Goal: Task Accomplishment & Management: Use online tool/utility

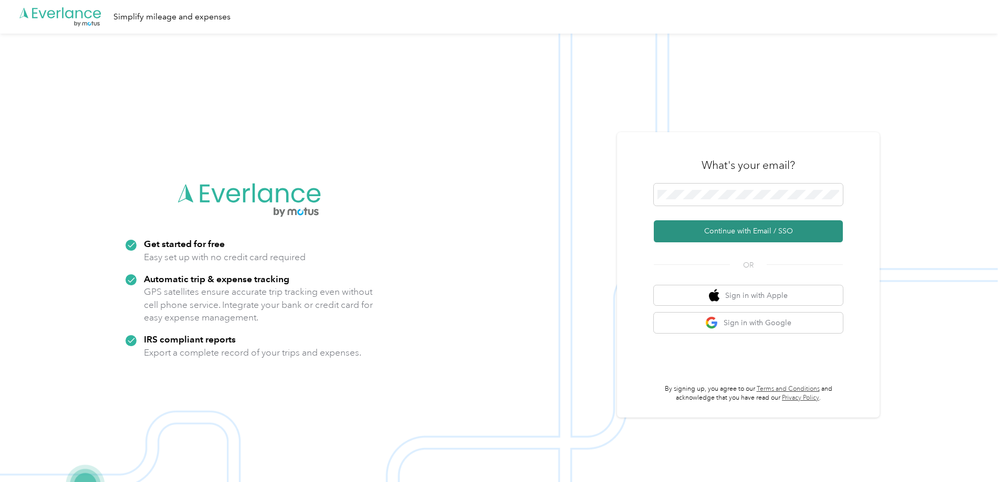
click at [750, 224] on button "Continue with Email / SSO" at bounding box center [748, 231] width 189 height 22
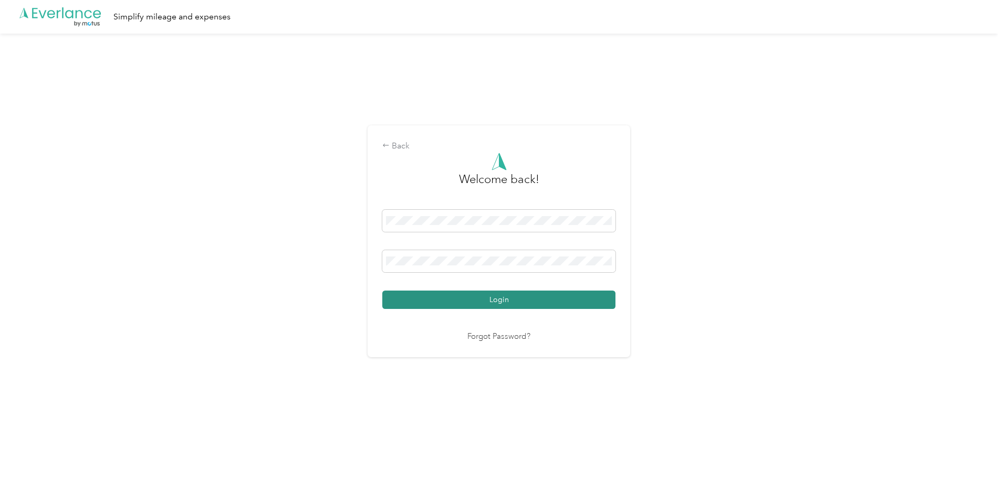
click at [502, 302] on button "Login" at bounding box center [498, 300] width 233 height 18
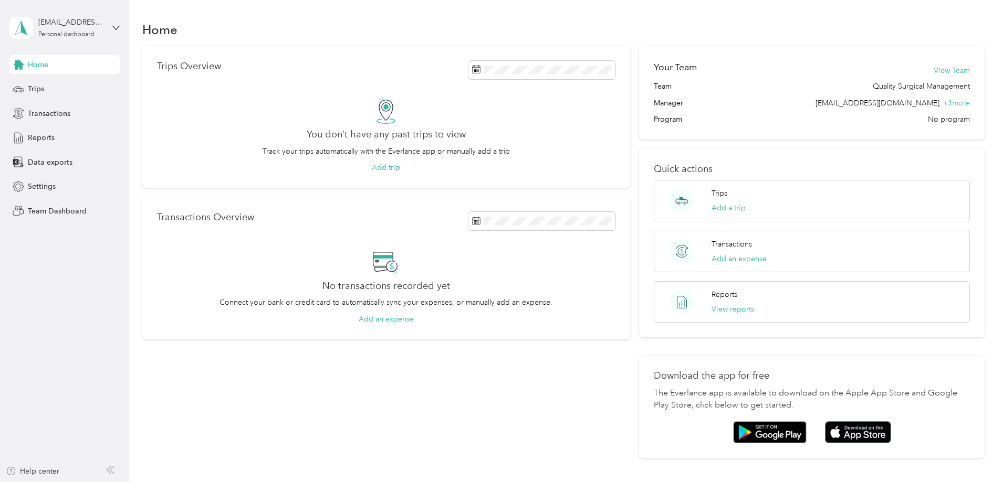
click at [105, 25] on div "[EMAIL_ADDRESS][DOMAIN_NAME] Personal dashboard" at bounding box center [64, 27] width 110 height 37
click at [71, 91] on div "Team dashboard Personal dashboard Log out" at bounding box center [120, 104] width 206 height 66
click at [109, 26] on div "[EMAIL_ADDRESS][DOMAIN_NAME] Personal dashboard" at bounding box center [64, 27] width 110 height 37
click at [126, 88] on div "Team dashboard" at bounding box center [120, 83] width 206 height 18
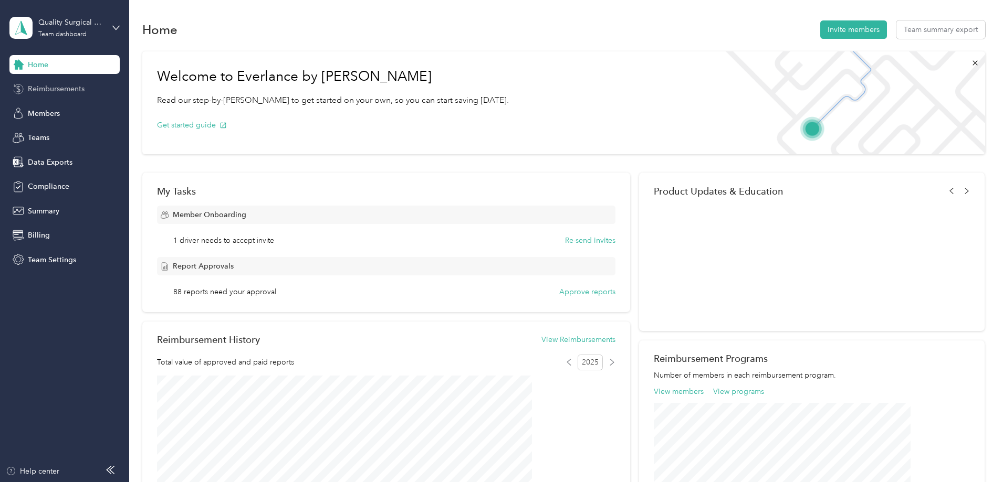
click at [79, 94] on span "Reimbursements" at bounding box center [56, 88] width 57 height 11
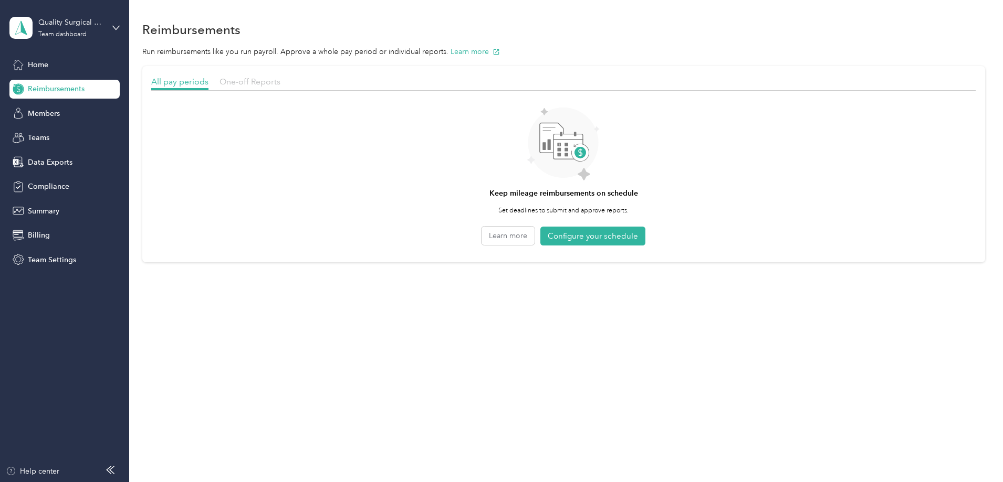
click at [280, 77] on span "One-off Reports" at bounding box center [249, 82] width 61 height 10
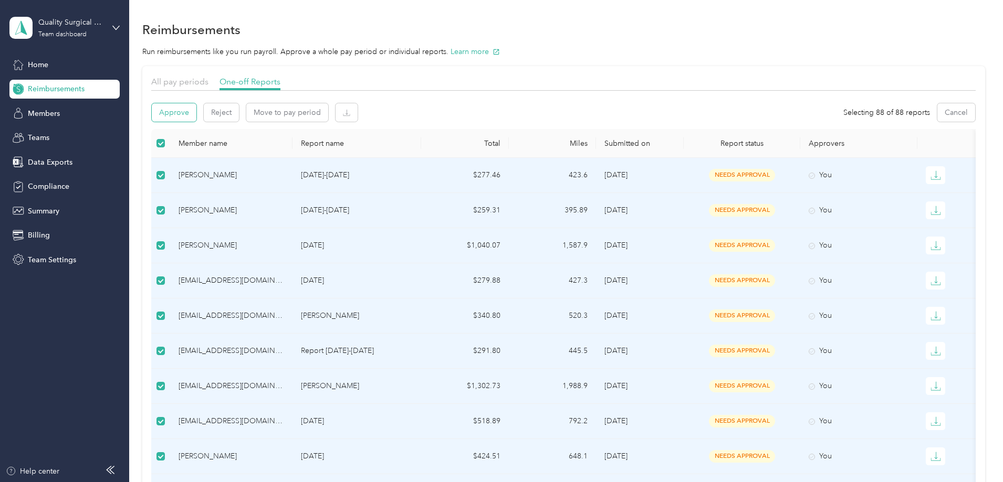
click at [196, 110] on button "Approve" at bounding box center [174, 112] width 45 height 18
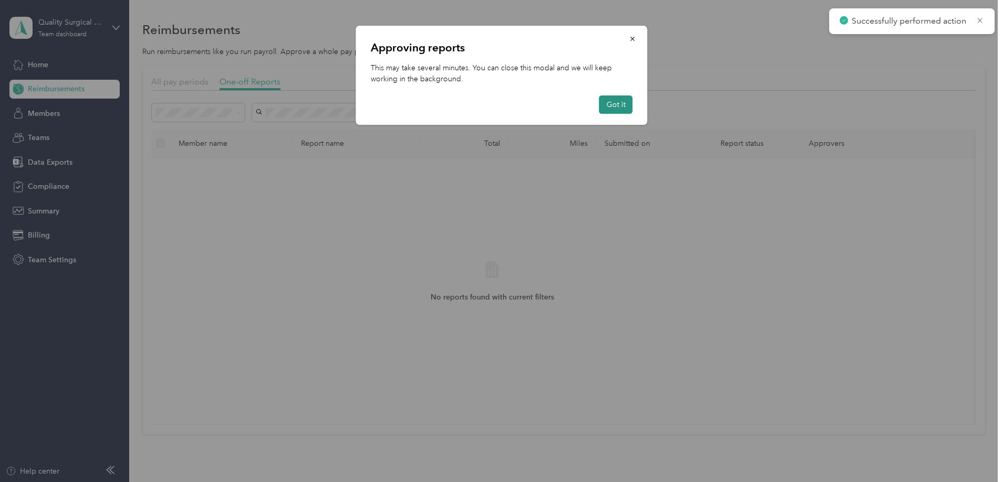
click at [627, 106] on button "Got it" at bounding box center [616, 105] width 34 height 18
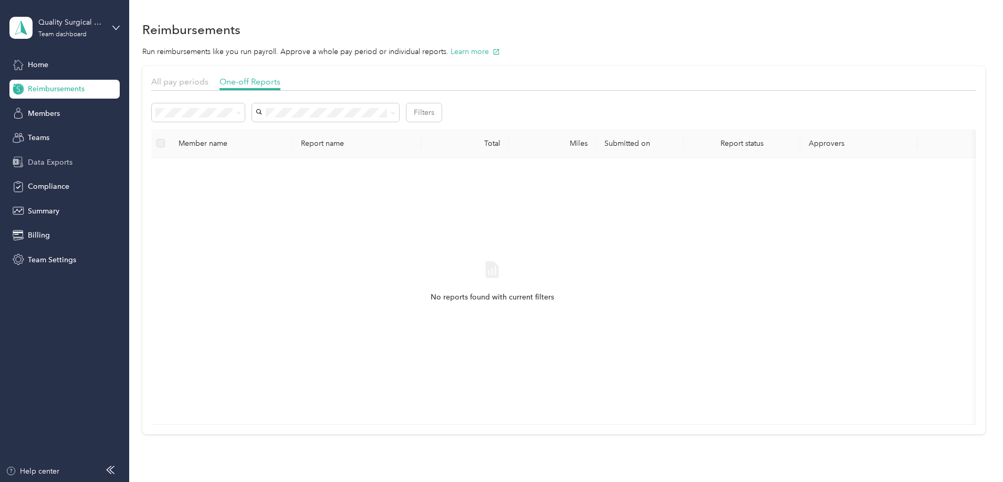
click at [63, 164] on span "Data Exports" at bounding box center [50, 162] width 45 height 11
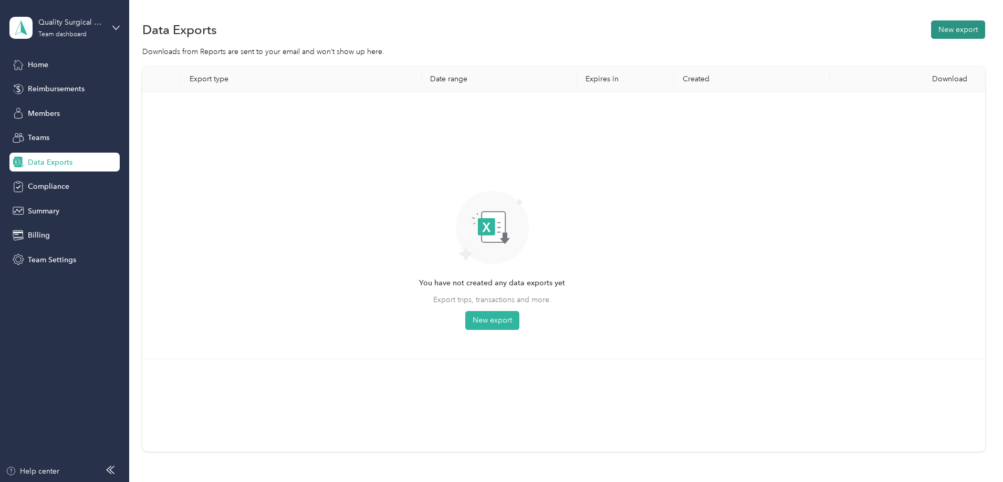
click at [931, 33] on button "New export" at bounding box center [958, 29] width 54 height 18
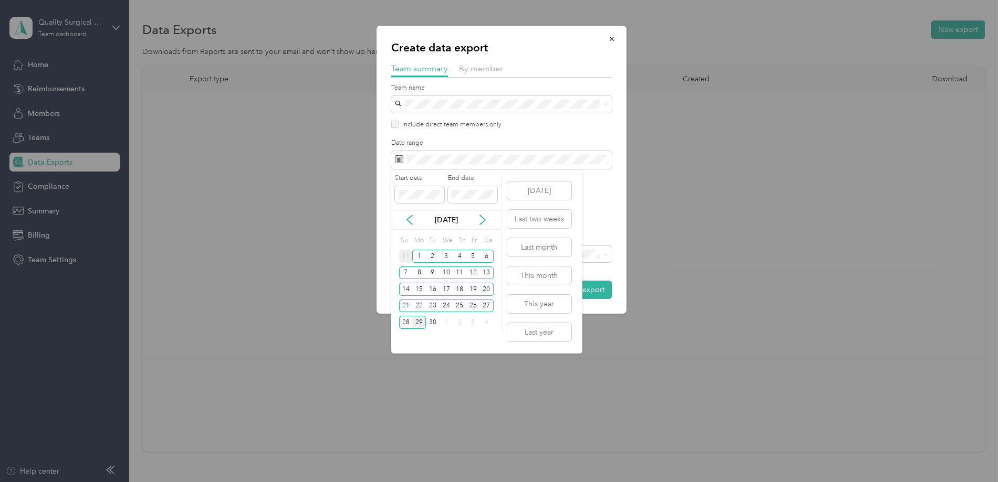
click at [405, 252] on div "31" at bounding box center [406, 256] width 14 height 13
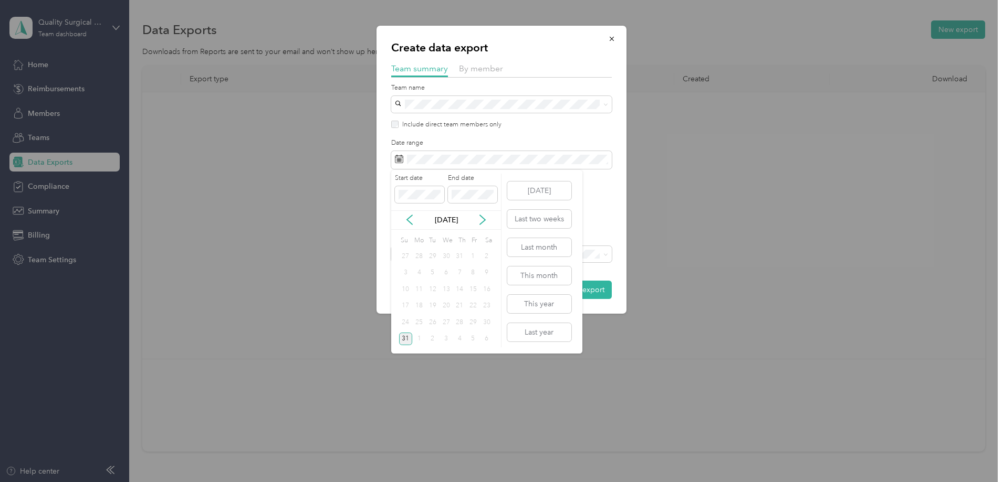
click at [409, 333] on div "31" at bounding box center [406, 339] width 14 height 13
click at [483, 219] on icon at bounding box center [482, 219] width 5 height 9
click at [484, 308] on div "27" at bounding box center [487, 306] width 14 height 13
click at [406, 223] on icon at bounding box center [409, 220] width 10 height 10
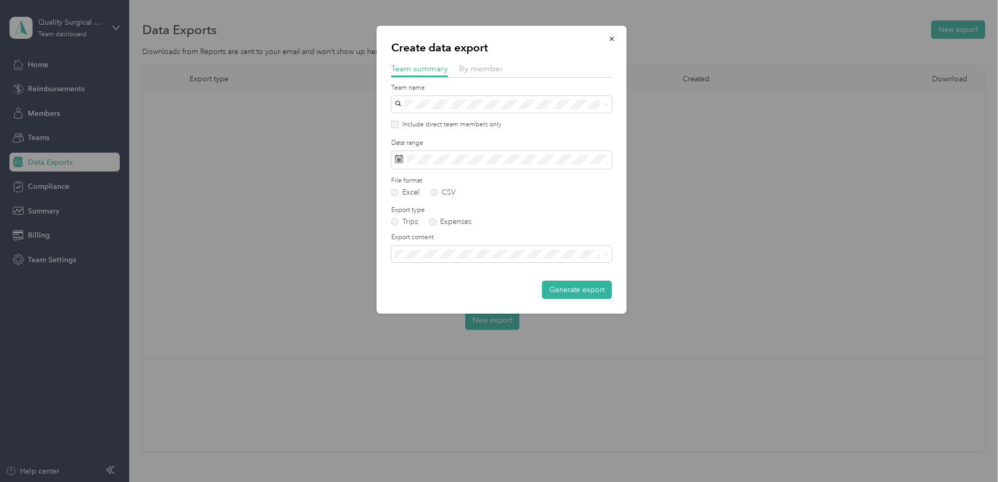
click at [593, 198] on form "Team name Include direct team members only Date range File format Excel CSV Exp…" at bounding box center [501, 191] width 220 height 216
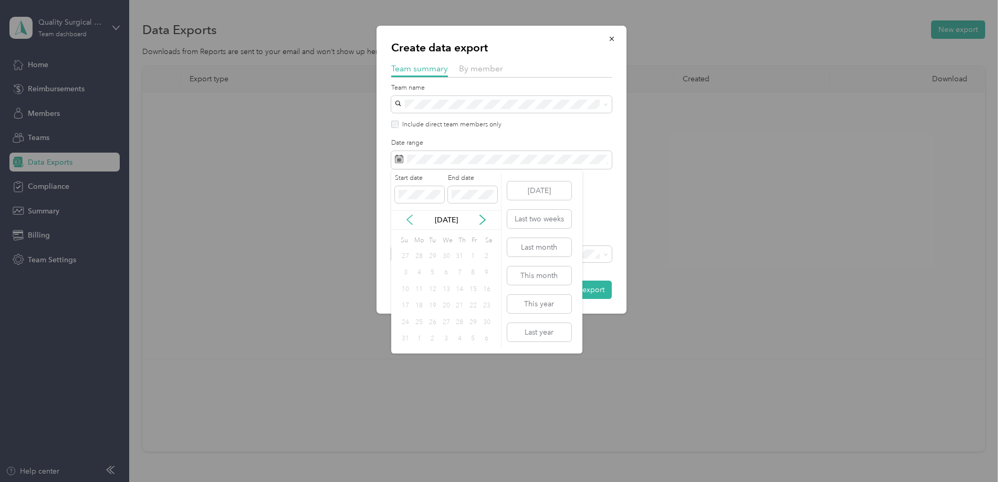
click at [408, 218] on icon at bounding box center [409, 220] width 10 height 10
click at [486, 222] on icon at bounding box center [482, 220] width 10 height 10
click at [404, 340] on div "31" at bounding box center [406, 339] width 14 height 13
click at [543, 254] on button "Last month" at bounding box center [539, 247] width 64 height 18
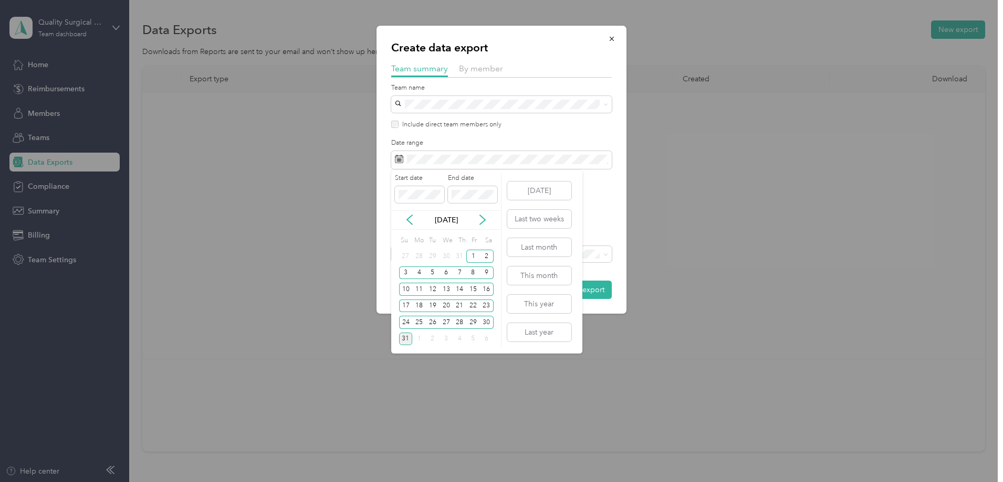
click at [405, 338] on div "31" at bounding box center [406, 339] width 14 height 13
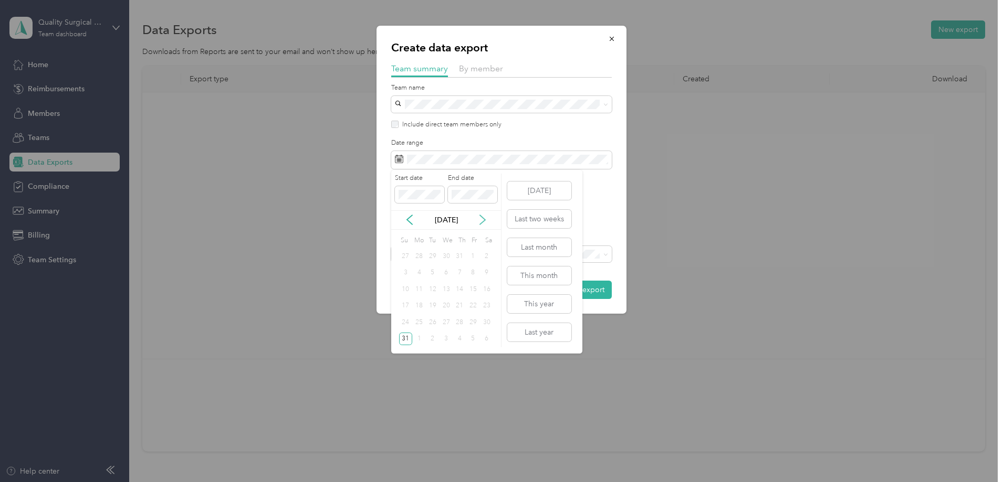
click at [482, 222] on icon at bounding box center [482, 220] width 10 height 10
click at [483, 306] on div "27" at bounding box center [487, 306] width 14 height 13
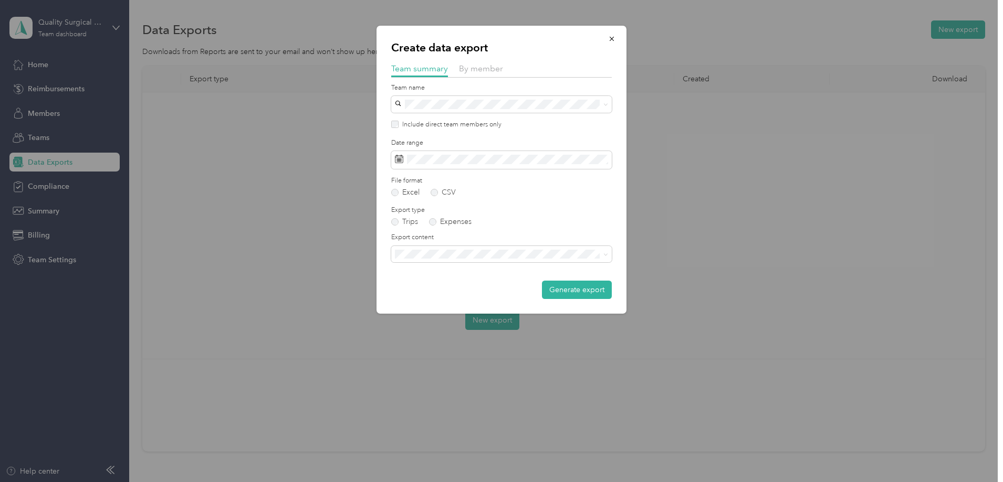
click at [460, 290] on div "Summary and full trips list" at bounding box center [501, 290] width 206 height 11
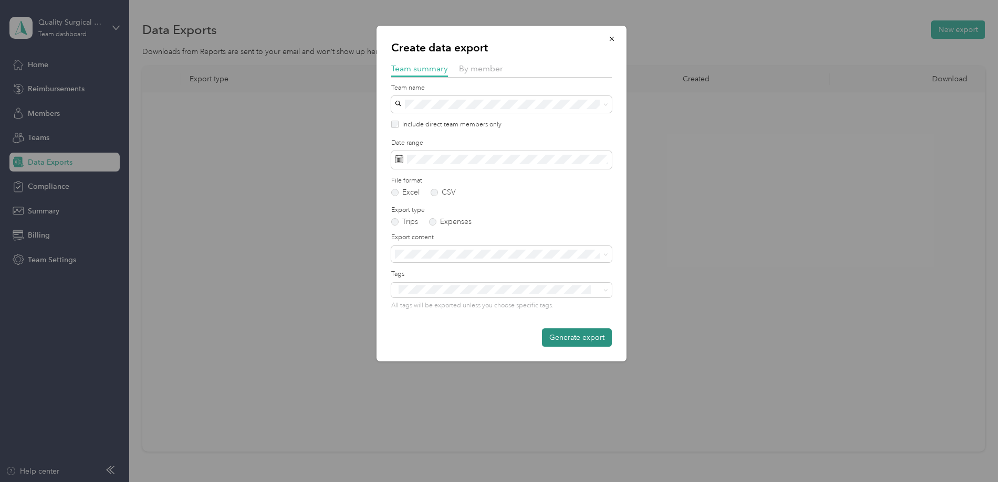
click at [573, 339] on button "Generate export" at bounding box center [577, 338] width 70 height 18
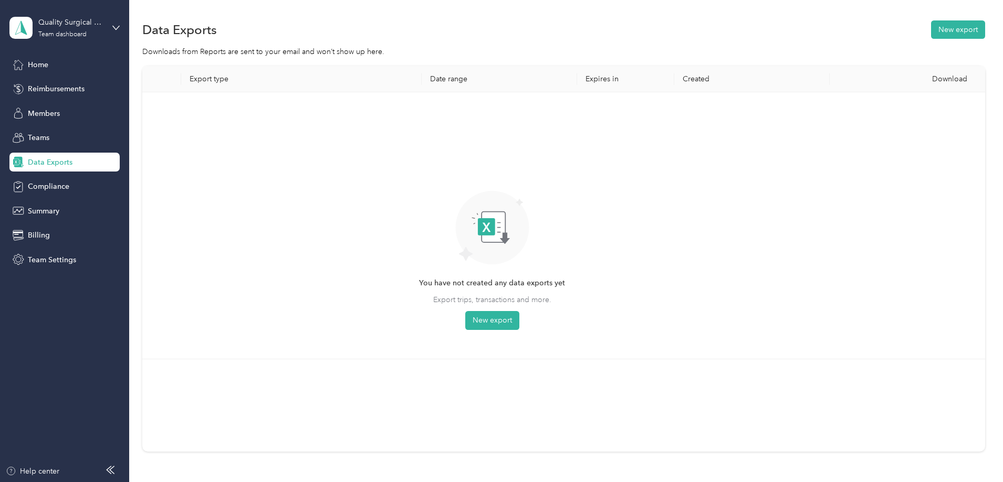
click at [871, 467] on div "Export type Date range Expires in Created Download You have not created any dat…" at bounding box center [563, 277] width 842 height 423
click at [752, 8] on div "Data Exports New export Downloads from Reports are sent to your email and won’t…" at bounding box center [563, 273] width 868 height 546
